Goal: Navigation & Orientation: Understand site structure

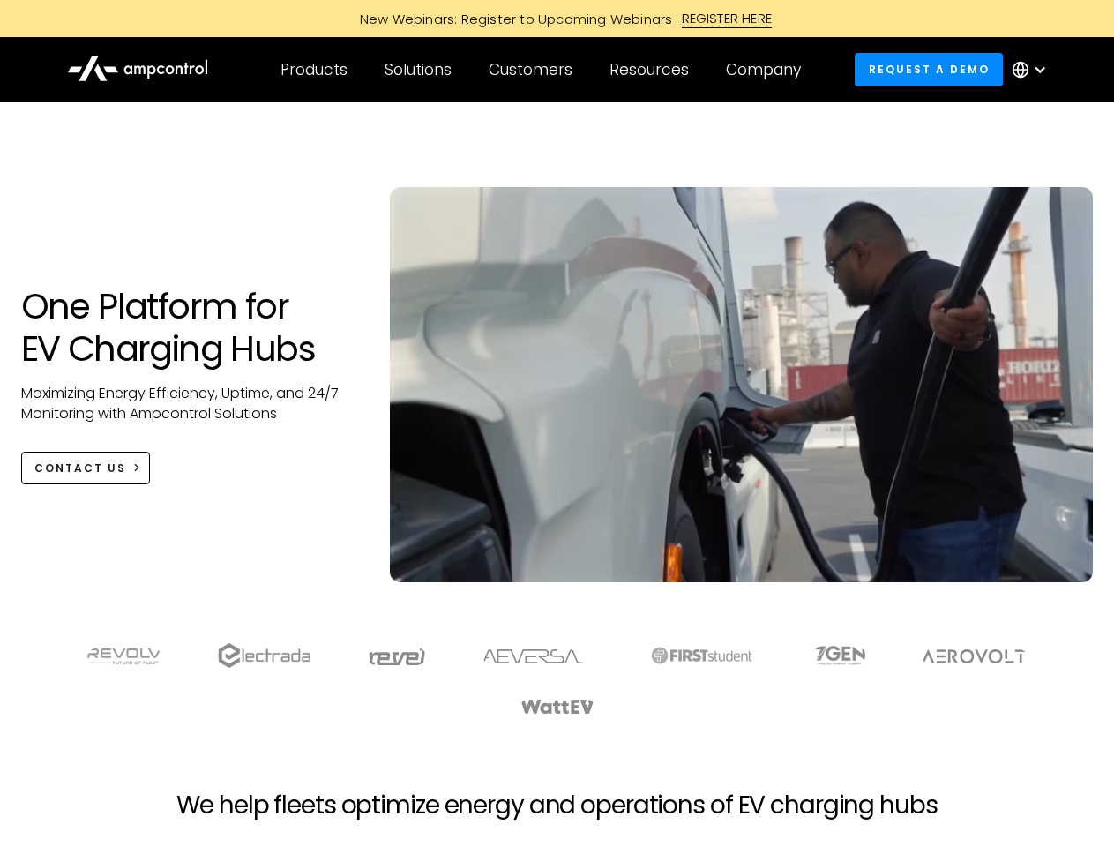
click at [542, 70] on div "Customers" at bounding box center [531, 69] width 84 height 19
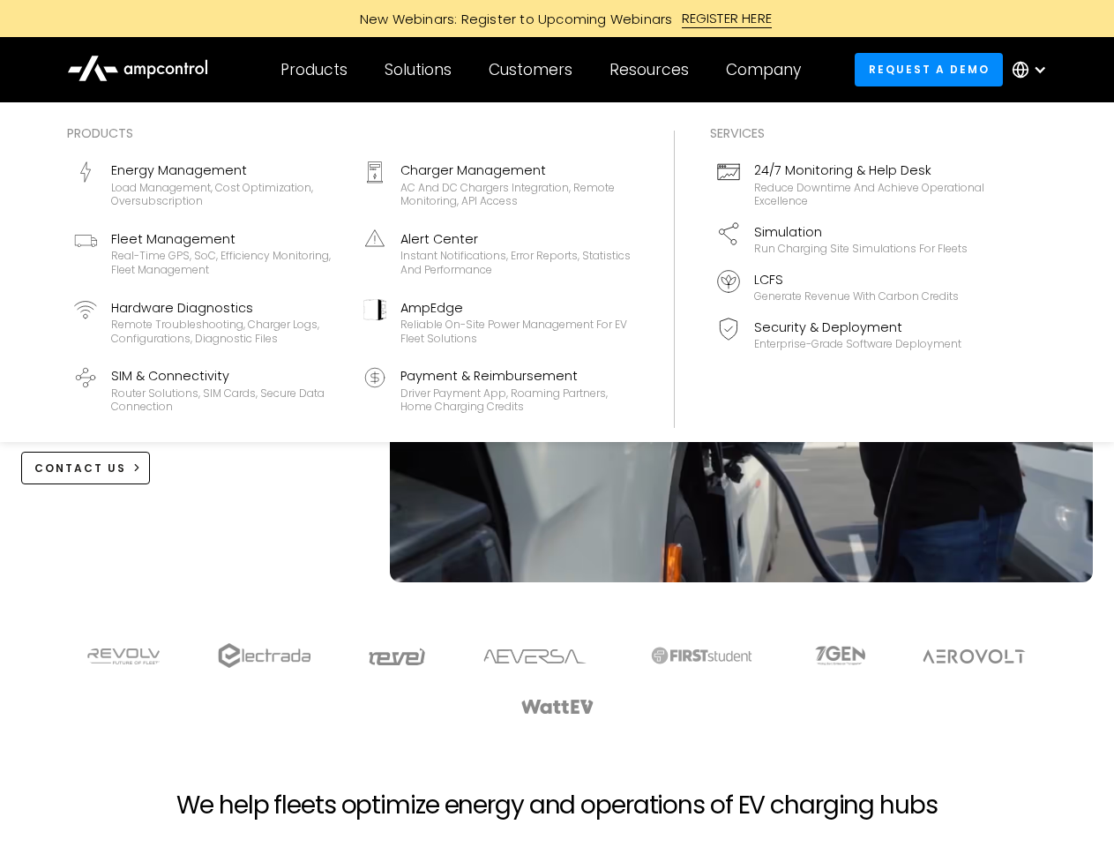
click at [313, 70] on div "Products" at bounding box center [313, 69] width 67 height 19
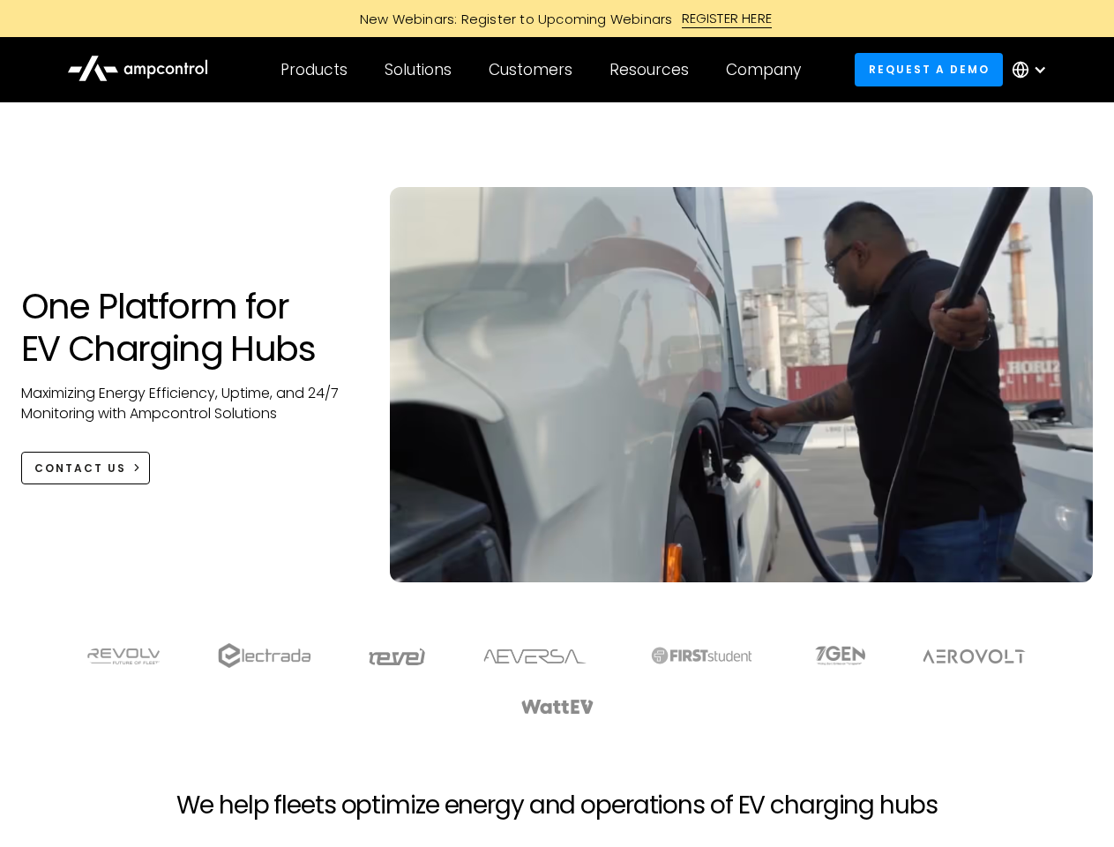
click at [419, 70] on div "Solutions" at bounding box center [417, 69] width 67 height 19
click at [533, 70] on div "Customers" at bounding box center [531, 69] width 84 height 19
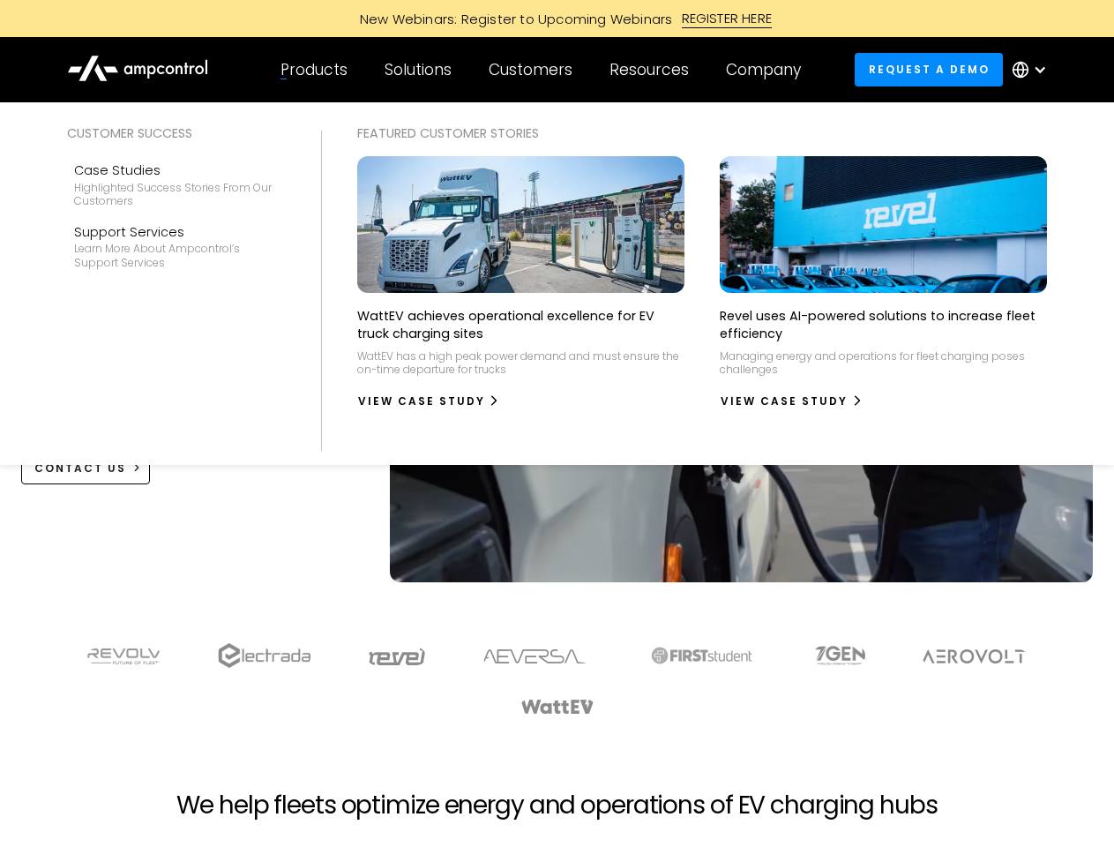
click at [653, 70] on div "Resources" at bounding box center [648, 69] width 79 height 19
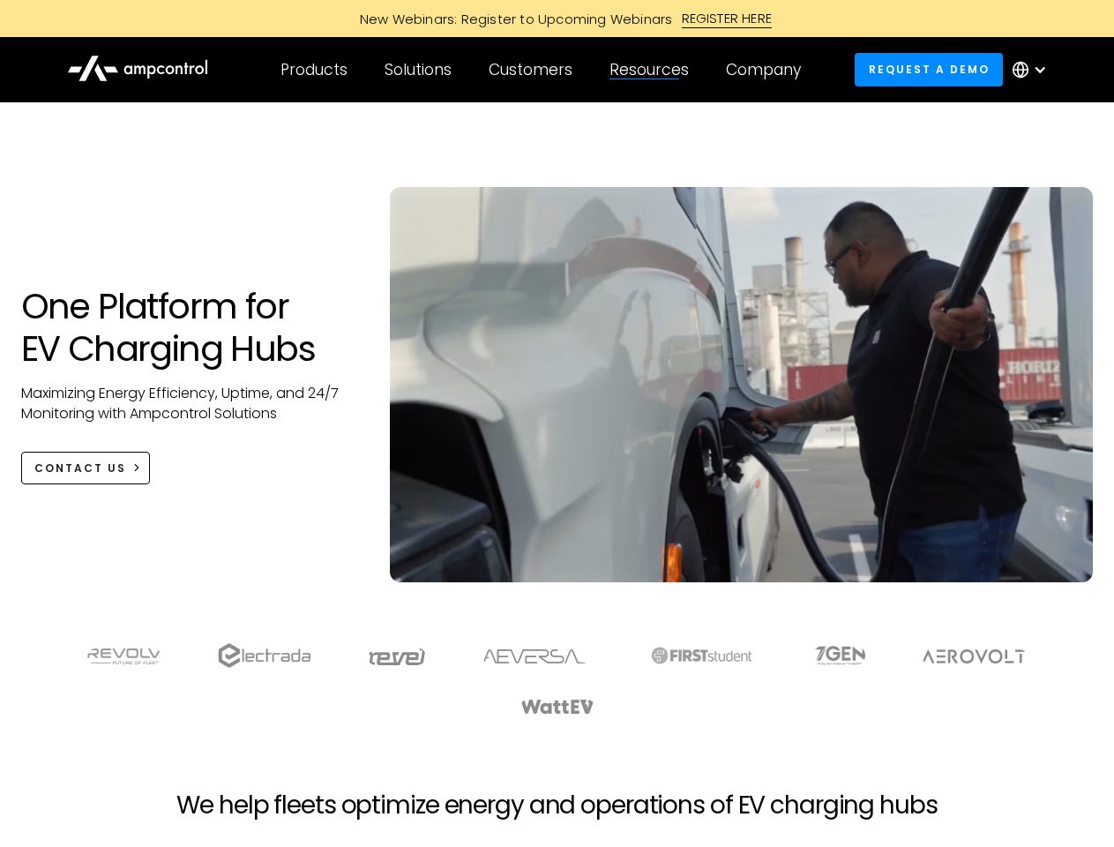
click at [769, 70] on div "Company" at bounding box center [763, 69] width 75 height 19
click at [1033, 70] on div at bounding box center [1040, 70] width 14 height 14
